Goal: Navigation & Orientation: Find specific page/section

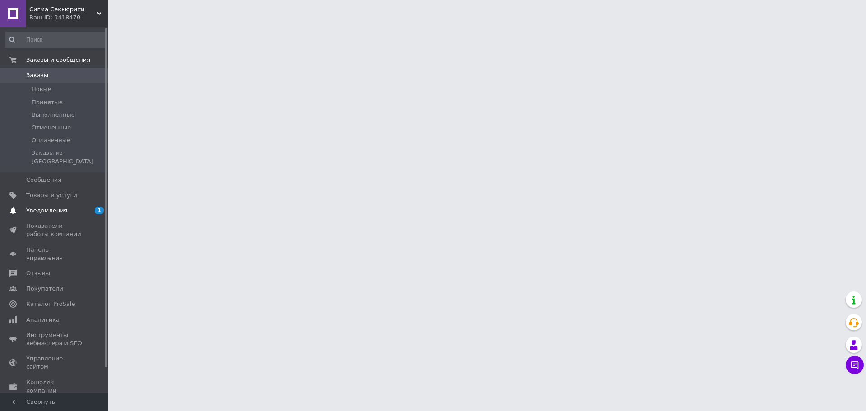
click at [69, 206] on span "Уведомления" at bounding box center [54, 210] width 57 height 8
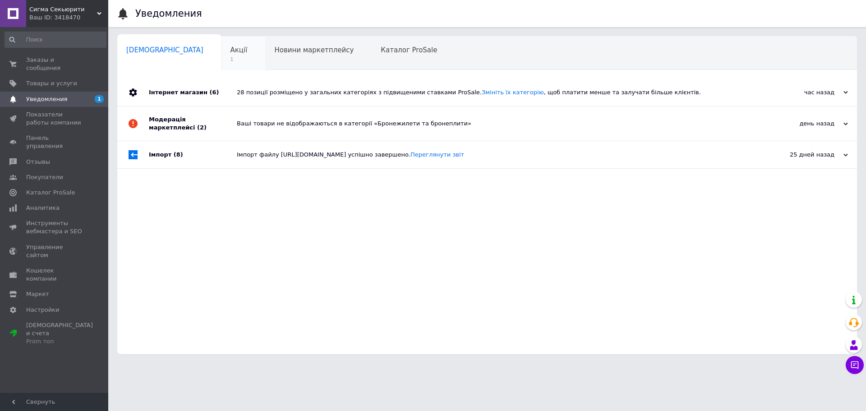
click at [230, 58] on span "1" at bounding box center [238, 59] width 17 height 7
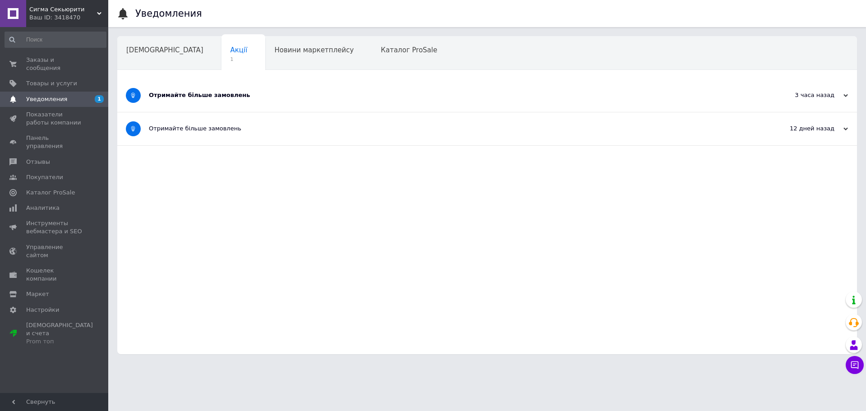
click at [410, 93] on div "Отримайте більше замовлень" at bounding box center [453, 95] width 609 height 8
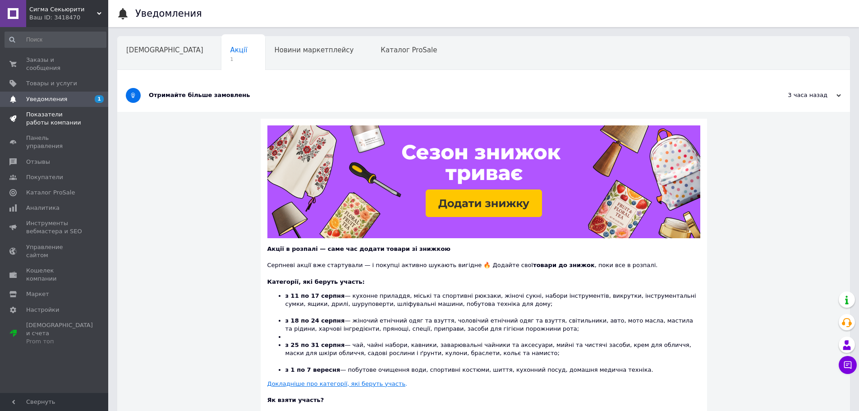
click at [46, 110] on span "Показатели работы компании" at bounding box center [54, 118] width 57 height 16
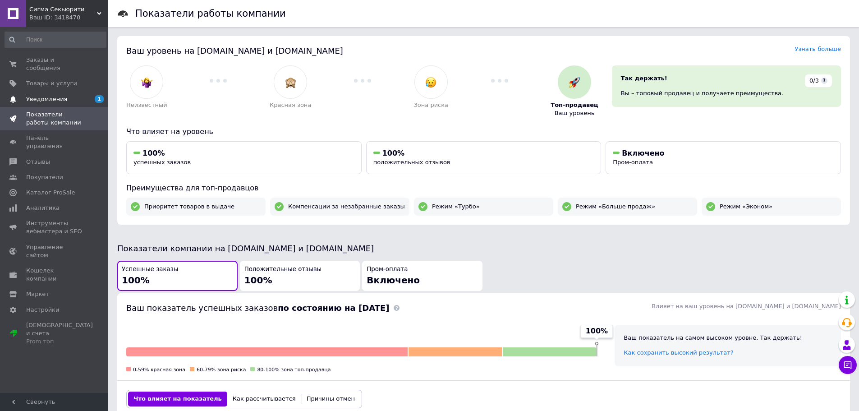
click at [46, 95] on span "Уведомления" at bounding box center [46, 99] width 41 height 8
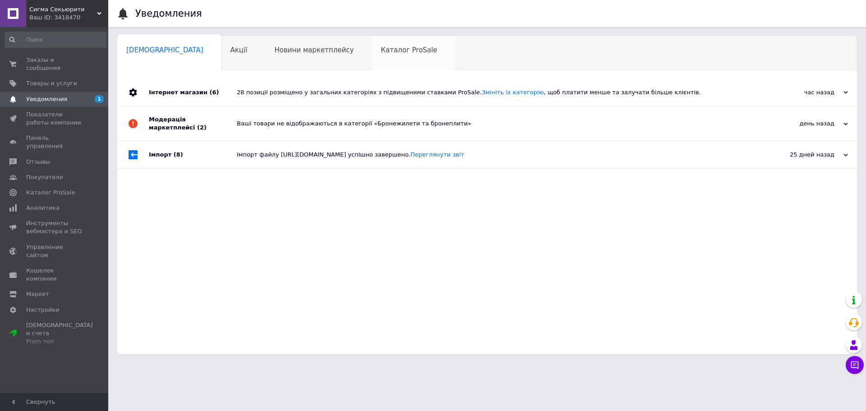
click at [381, 49] on span "Каталог ProSale" at bounding box center [409, 50] width 56 height 8
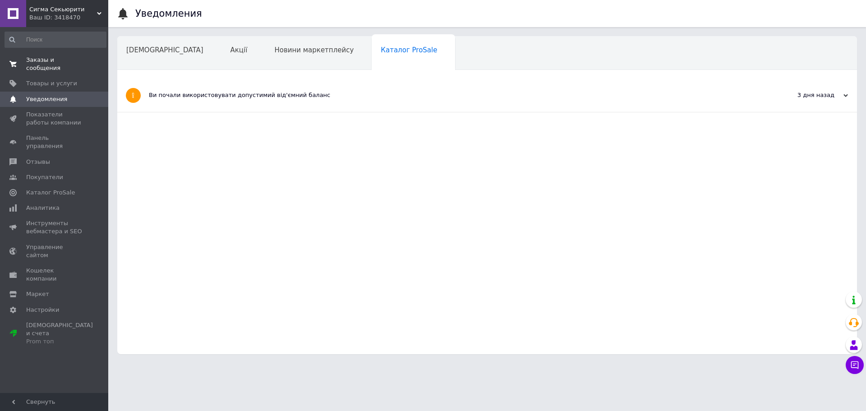
click at [46, 58] on span "Заказы и сообщения" at bounding box center [54, 64] width 57 height 16
